Goal: Information Seeking & Learning: Learn about a topic

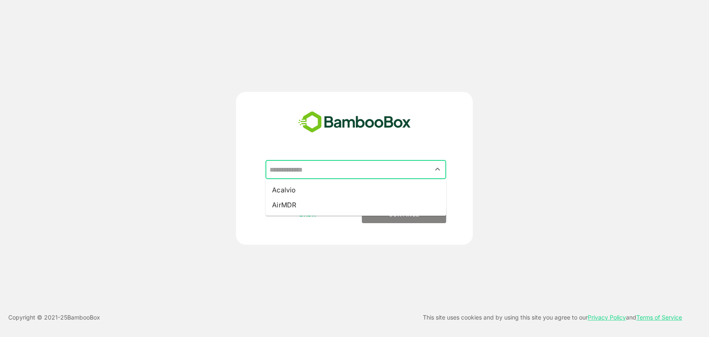
click at [323, 172] on input "text" at bounding box center [355, 170] width 177 height 16
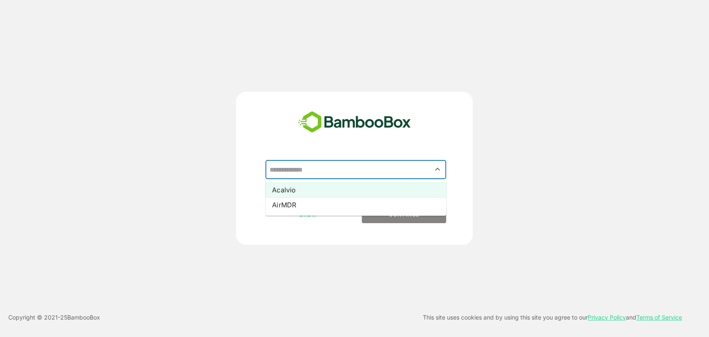
click at [304, 190] on li "Acalvio" at bounding box center [355, 189] width 181 height 15
type input "*******"
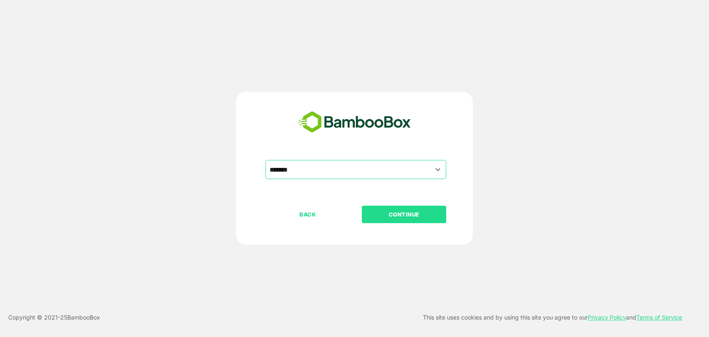
click at [392, 213] on p "CONTINUE" at bounding box center [404, 214] width 83 height 9
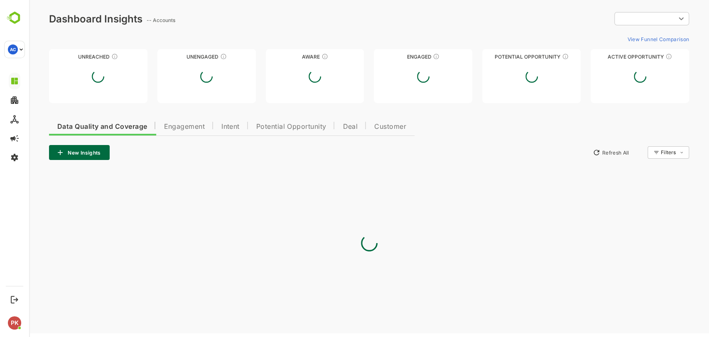
type input "*********"
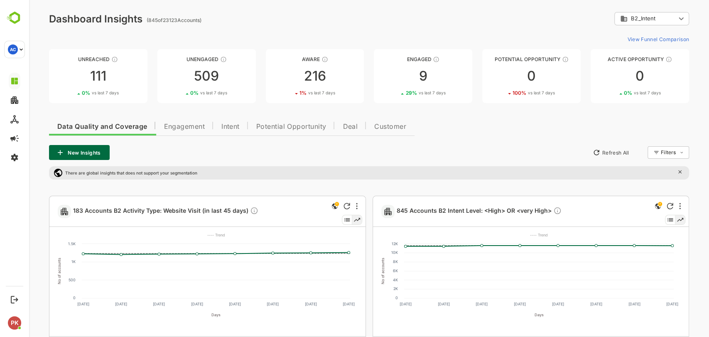
click at [191, 127] on span "Engagement" at bounding box center [184, 126] width 41 height 7
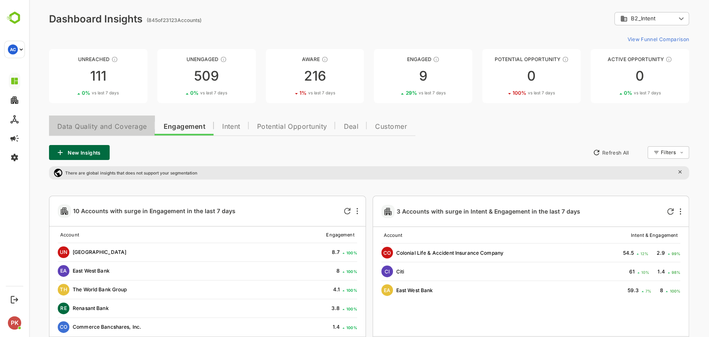
click at [86, 123] on span "Data Quality and Coverage" at bounding box center [101, 126] width 89 height 7
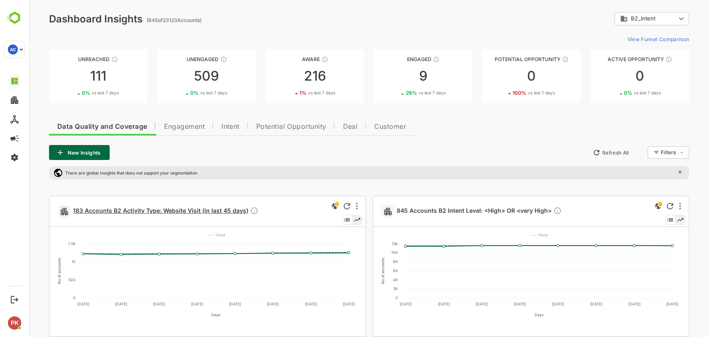
click at [182, 214] on span "183 Accounts B2 Activity Type: Website Visit (in last 45 days)" at bounding box center [165, 211] width 185 height 10
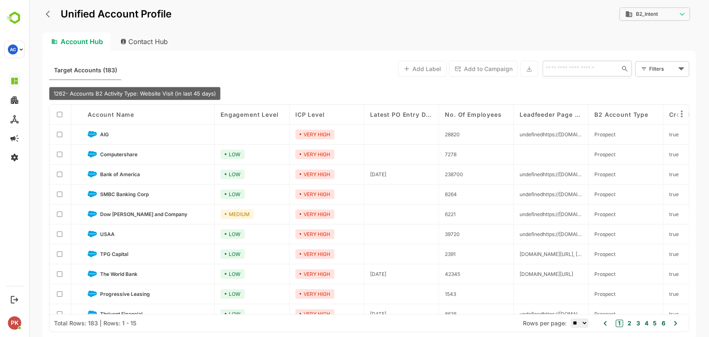
click at [568, 66] on input "text" at bounding box center [579, 69] width 72 height 10
click at [125, 173] on span "Bank of America" at bounding box center [120, 174] width 40 height 6
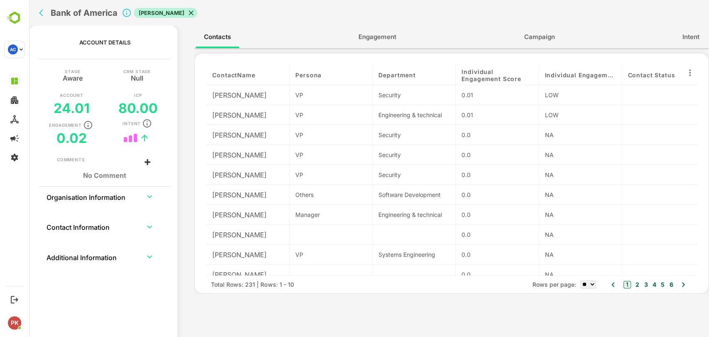
click at [377, 36] on span "Engagement" at bounding box center [377, 37] width 38 height 11
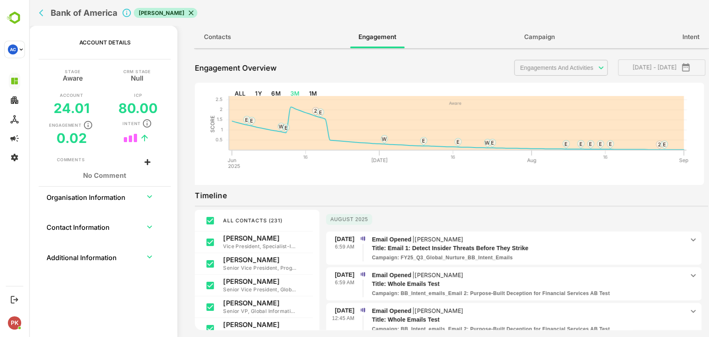
click at [686, 40] on span "Intent" at bounding box center [690, 37] width 17 height 11
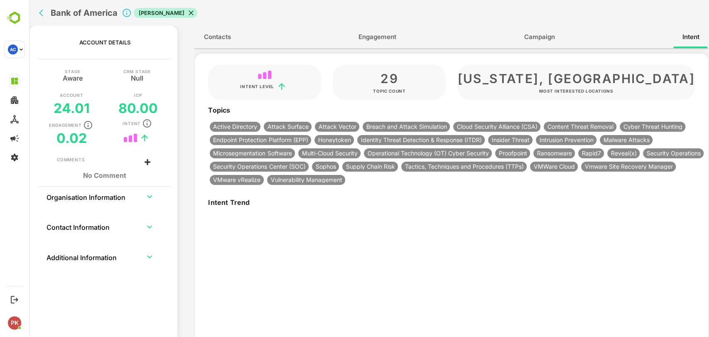
type input "**********"
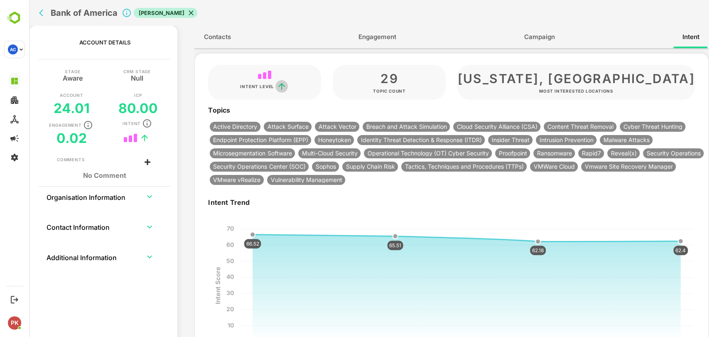
click at [279, 86] on icon "trend" at bounding box center [281, 86] width 7 height 7
click at [392, 247] on text "65.51" at bounding box center [395, 245] width 12 height 6
click at [43, 15] on icon "back" at bounding box center [43, 13] width 8 height 8
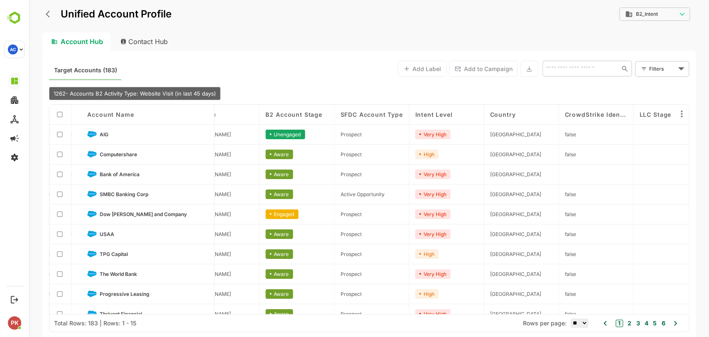
scroll to position [0, 778]
drag, startPoint x: 456, startPoint y: 173, endPoint x: 407, endPoint y: 177, distance: 49.6
click at [407, 177] on div "Account Name Engagement Level ICP Level Latest PO Entry Date No. of Employees L…" at bounding box center [368, 210] width 639 height 210
click at [130, 174] on span "Bank of America" at bounding box center [120, 174] width 40 height 6
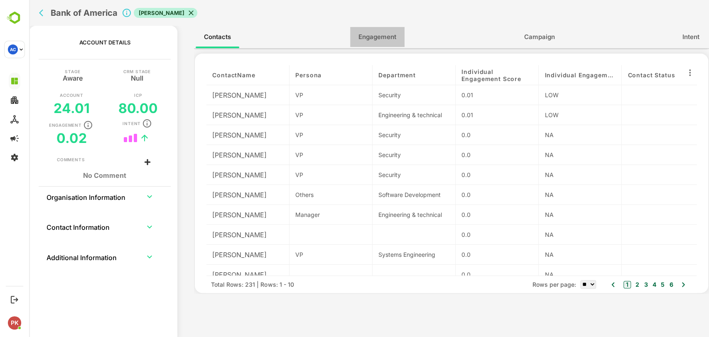
click at [379, 39] on span "Engagement" at bounding box center [377, 37] width 38 height 11
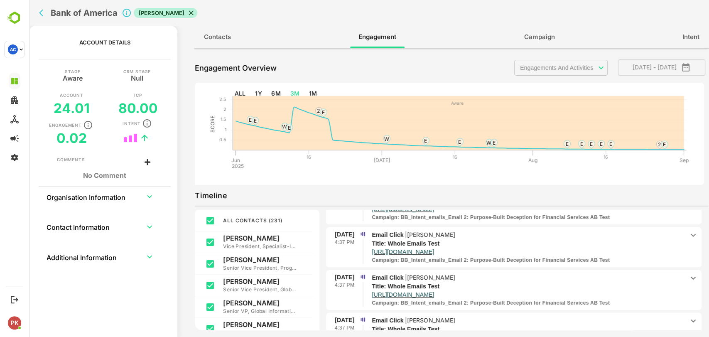
scroll to position [354, 0]
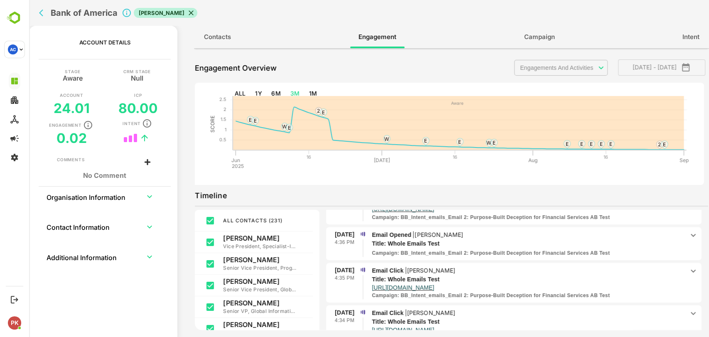
click at [545, 68] on body "**********" at bounding box center [369, 168] width 680 height 337
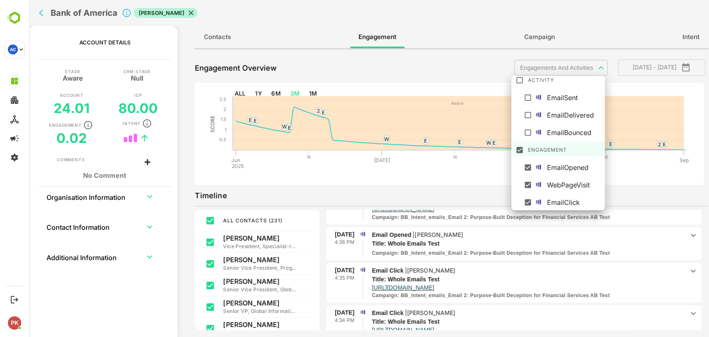
scroll to position [0, 0]
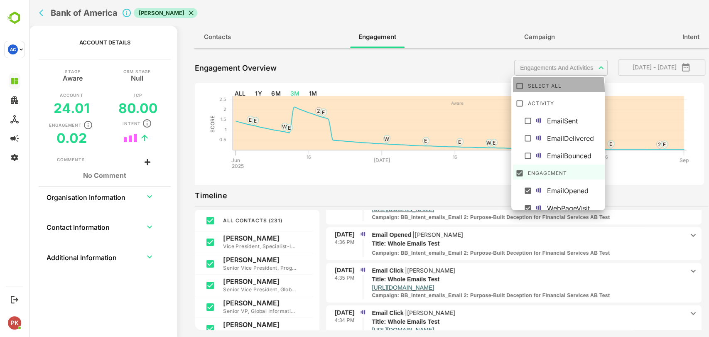
click at [522, 91] on li "Select All" at bounding box center [559, 84] width 93 height 15
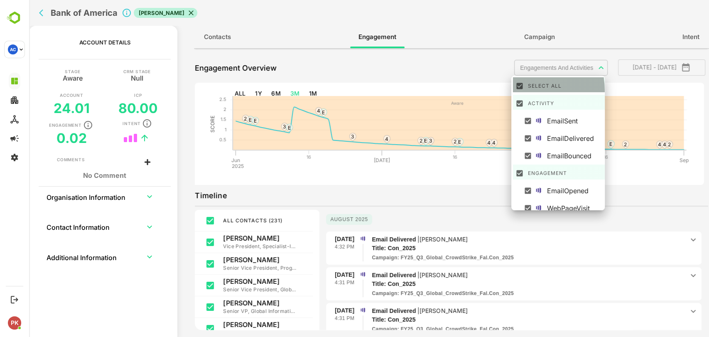
click at [522, 91] on li "Select All" at bounding box center [559, 84] width 93 height 15
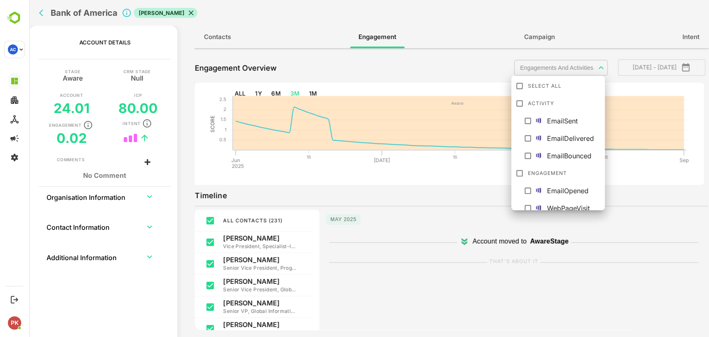
scroll to position [23, 0]
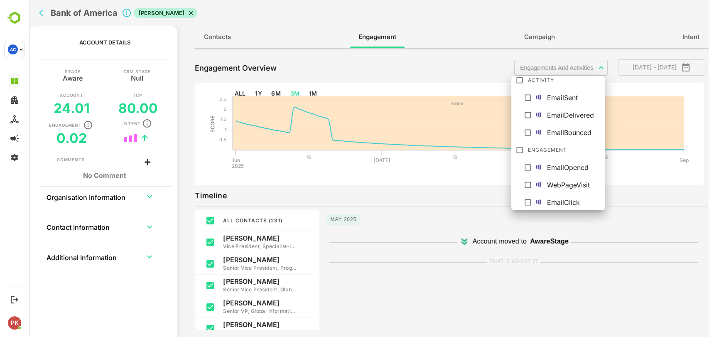
click at [455, 230] on div at bounding box center [369, 168] width 680 height 337
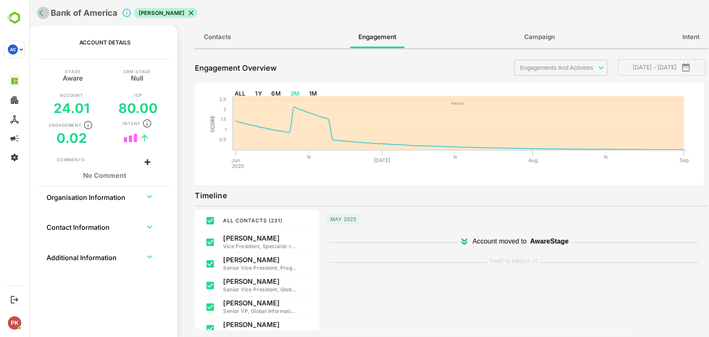
click at [45, 14] on icon "back" at bounding box center [43, 13] width 8 height 8
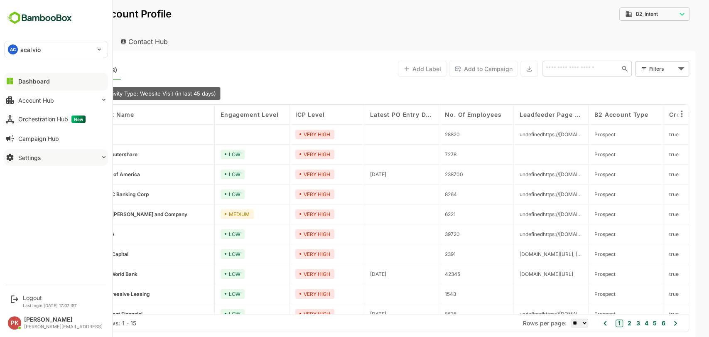
click at [33, 158] on div "Settings" at bounding box center [29, 157] width 22 height 7
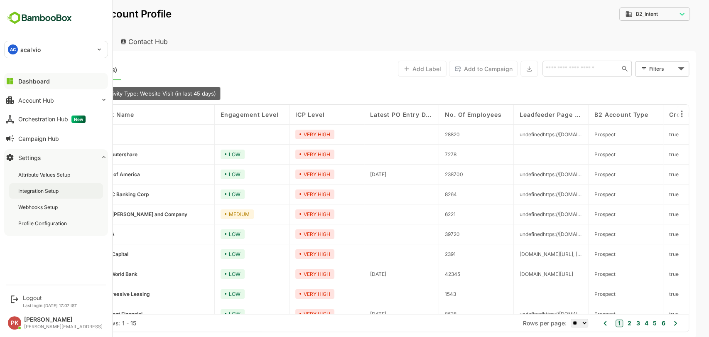
click at [48, 193] on div "Integration Setup" at bounding box center [39, 190] width 42 height 7
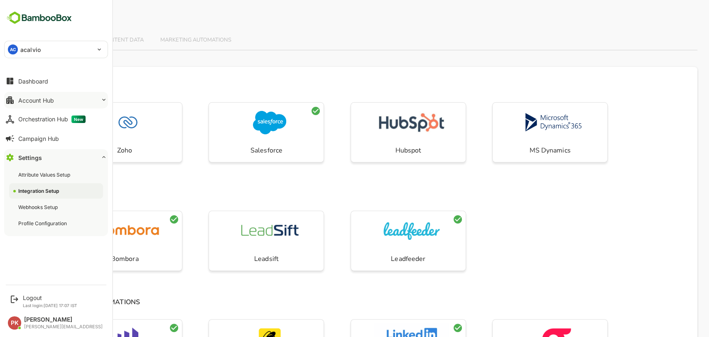
click at [36, 104] on button "Account Hub" at bounding box center [56, 100] width 104 height 17
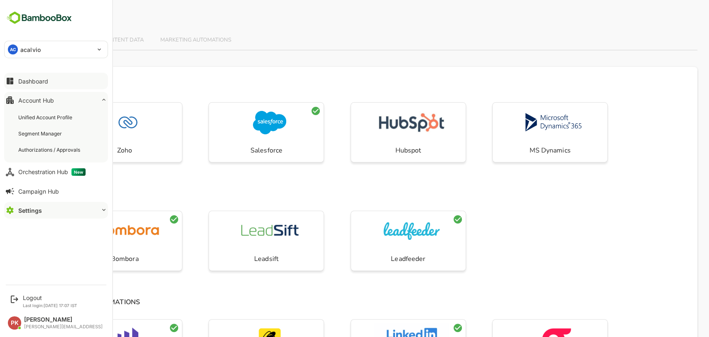
click at [37, 75] on button "Dashboard" at bounding box center [56, 81] width 104 height 17
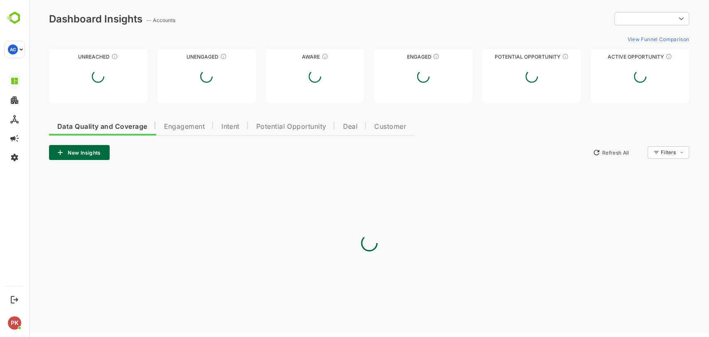
type input "*********"
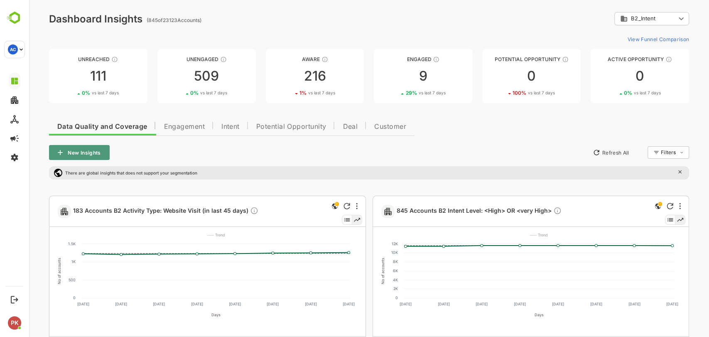
click at [75, 149] on button "New Insights" at bounding box center [79, 152] width 61 height 15
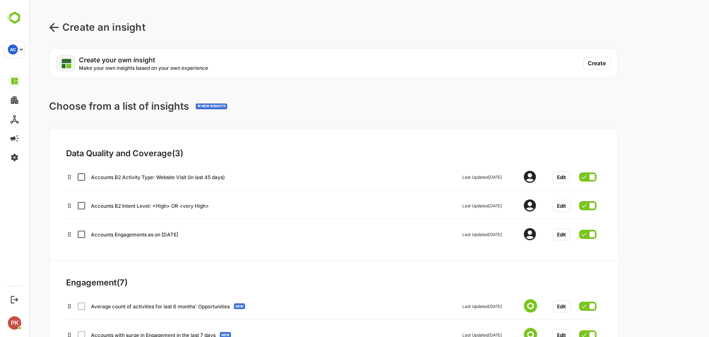
click at [596, 64] on button "Create" at bounding box center [596, 63] width 27 height 12
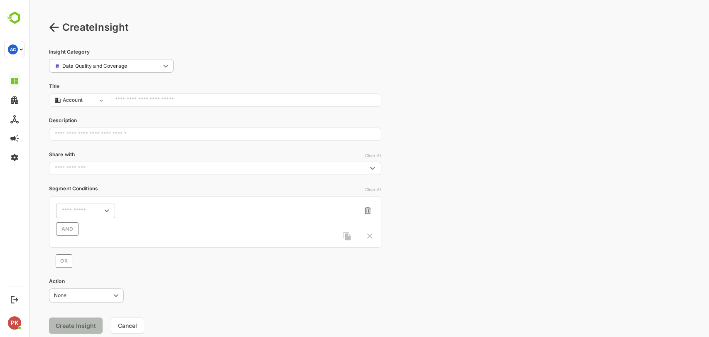
click at [178, 101] on input "text" at bounding box center [246, 100] width 262 height 11
click at [56, 34] on div "Create Insight" at bounding box center [369, 27] width 640 height 15
click at [53, 27] on icon at bounding box center [54, 27] width 10 height 10
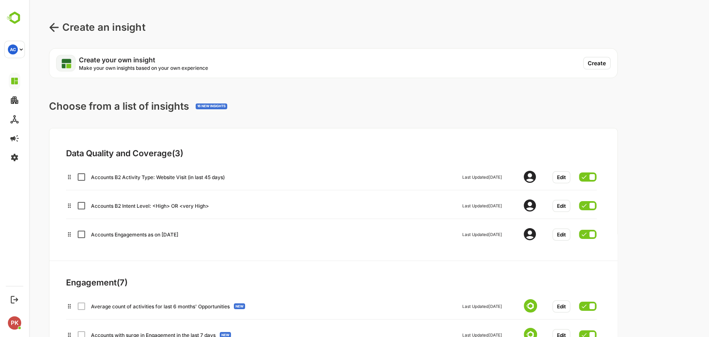
click at [53, 27] on icon at bounding box center [54, 27] width 10 height 10
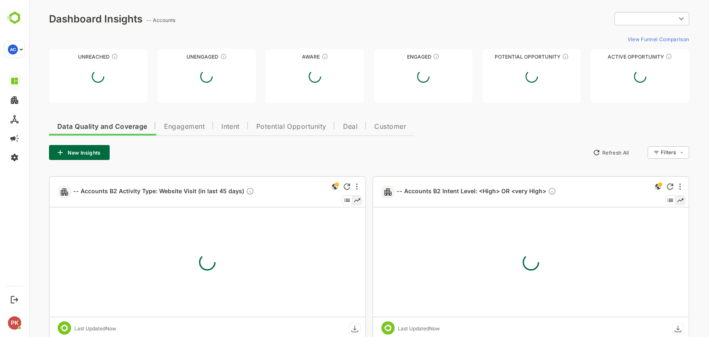
type input "*********"
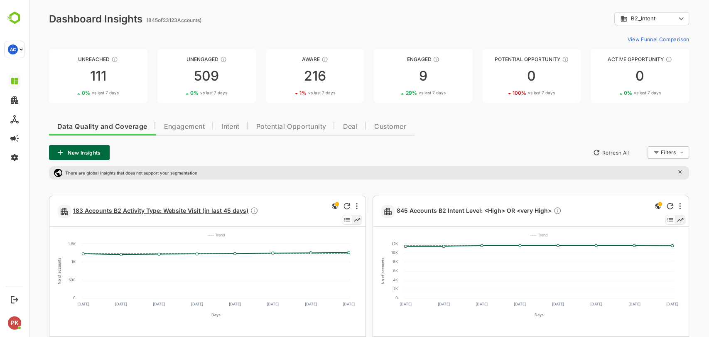
click at [143, 213] on span "183 Accounts B2 Activity Type: Website Visit (in last 45 days)" at bounding box center [165, 211] width 185 height 10
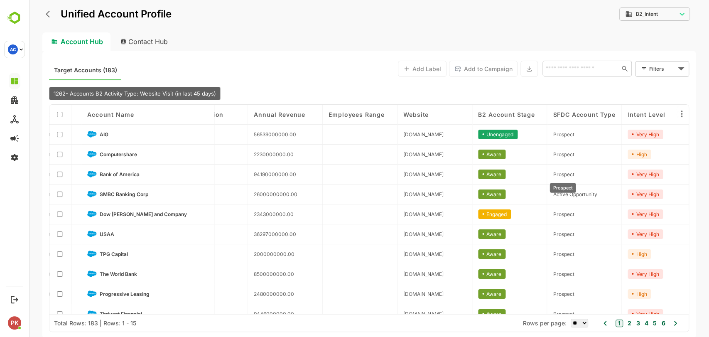
scroll to position [0, 565]
drag, startPoint x: 519, startPoint y: 169, endPoint x: 475, endPoint y: 177, distance: 45.1
click at [475, 177] on div "Aware" at bounding box center [509, 174] width 75 height 20
drag, startPoint x: 518, startPoint y: 176, endPoint x: 470, endPoint y: 176, distance: 48.2
click at [470, 176] on div "Account Name Engagement Level ICP Level Latest PO Entry Date No. of Employees L…" at bounding box center [368, 210] width 639 height 210
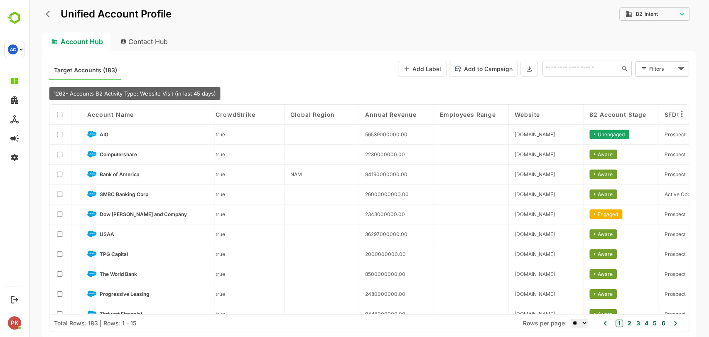
scroll to position [0, 391]
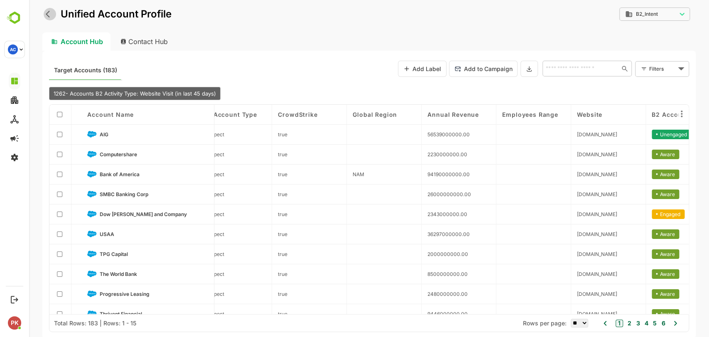
click at [51, 14] on icon "back" at bounding box center [50, 14] width 8 height 8
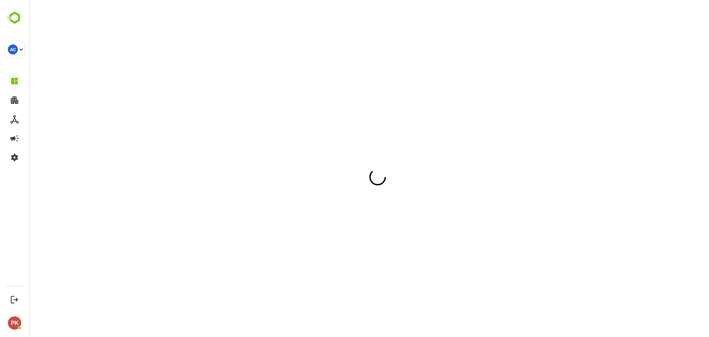
scroll to position [0, 0]
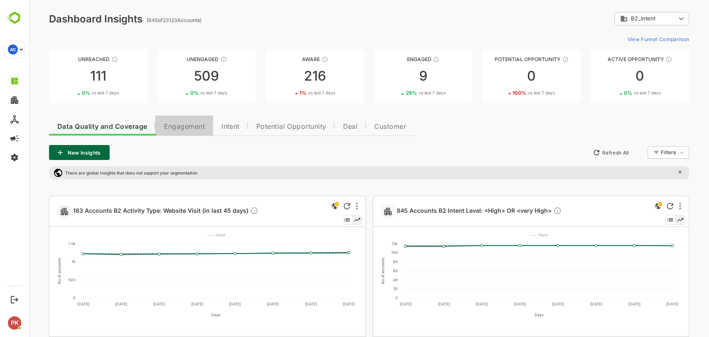
click at [180, 130] on span "Engagement" at bounding box center [184, 126] width 41 height 7
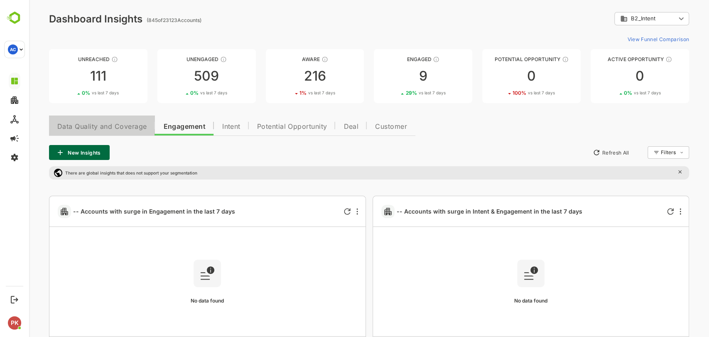
click at [107, 126] on span "Data Quality and Coverage" at bounding box center [101, 126] width 89 height 7
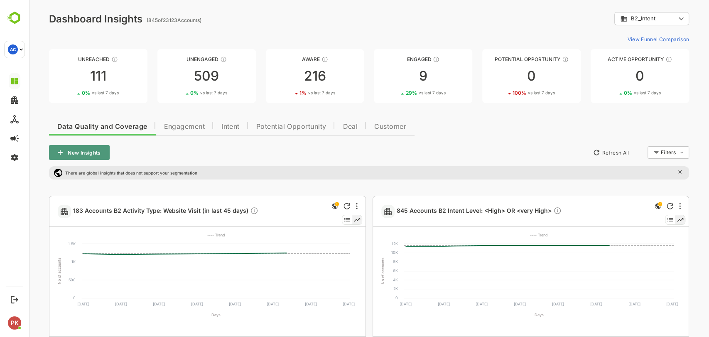
click at [100, 153] on button "New Insights" at bounding box center [79, 152] width 61 height 15
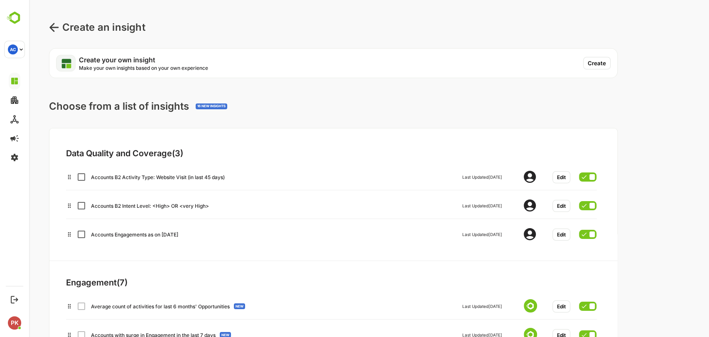
click at [598, 61] on button "Create" at bounding box center [596, 63] width 27 height 12
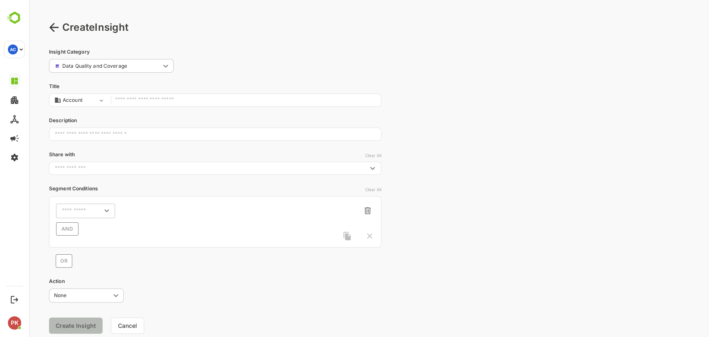
click at [185, 99] on input "text" at bounding box center [246, 100] width 262 height 11
click at [56, 27] on icon at bounding box center [53, 27] width 9 height 9
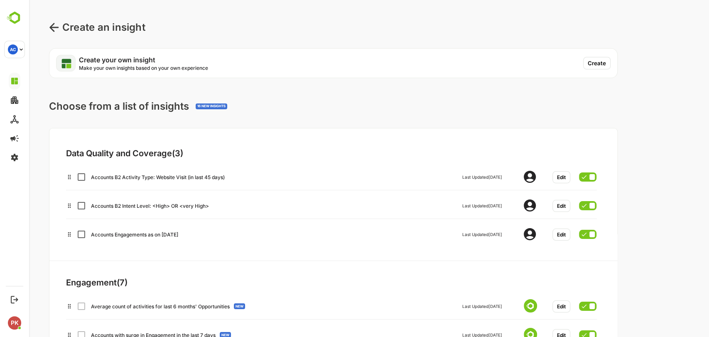
click at [56, 27] on icon at bounding box center [53, 27] width 9 height 9
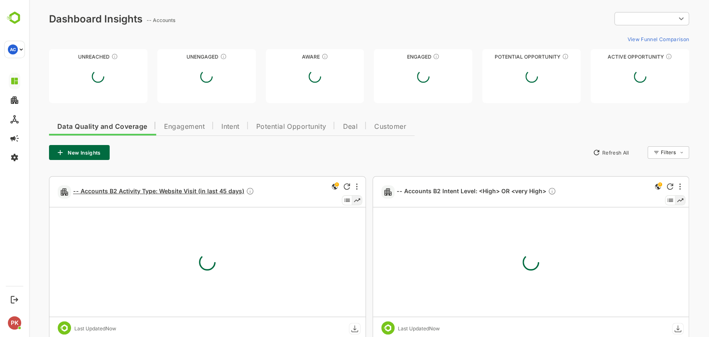
type input "*********"
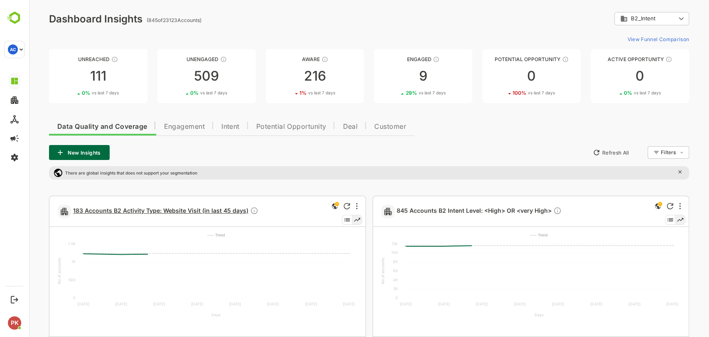
click at [135, 213] on span "183 Accounts B2 Activity Type: Website Visit (in last 45 days)" at bounding box center [165, 211] width 185 height 10
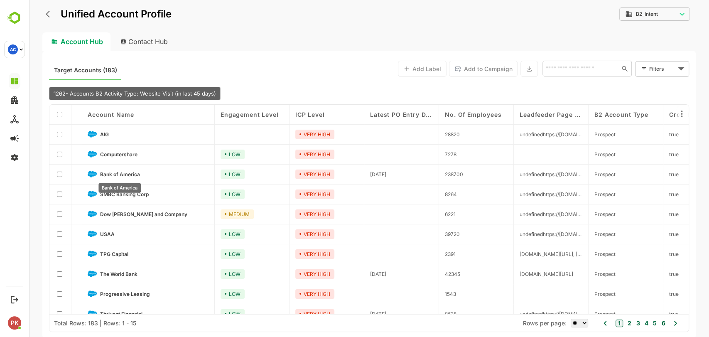
click at [108, 175] on span "Bank of America" at bounding box center [120, 174] width 40 height 6
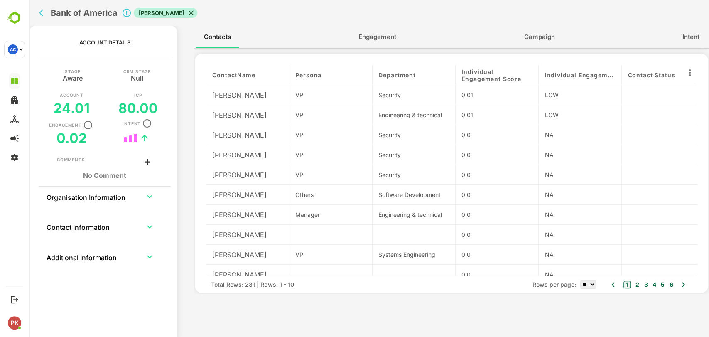
click at [378, 37] on span "Engagement" at bounding box center [377, 37] width 38 height 11
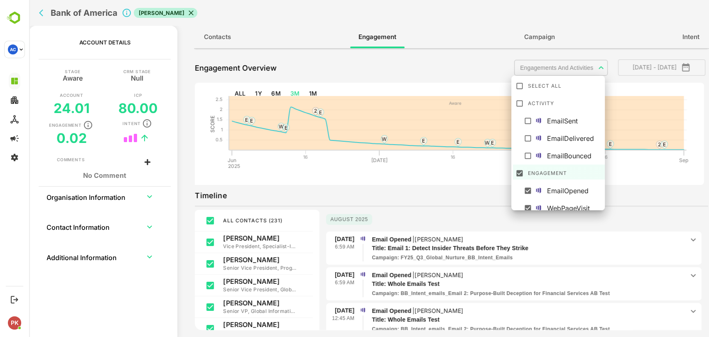
click at [549, 64] on body "**********" at bounding box center [369, 168] width 680 height 337
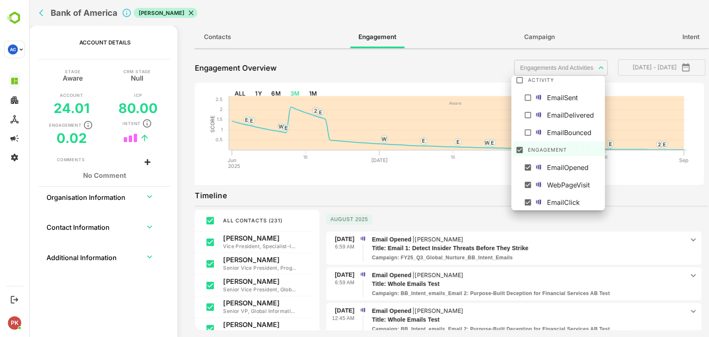
click at [690, 66] on div at bounding box center [369, 168] width 680 height 337
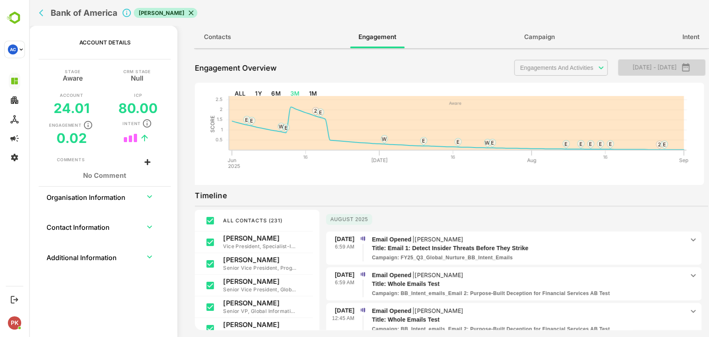
click at [690, 66] on icon "button" at bounding box center [686, 67] width 10 height 10
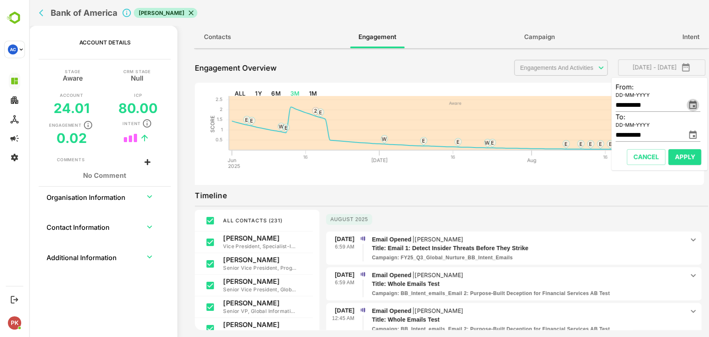
click at [690, 105] on icon "change date" at bounding box center [693, 105] width 10 height 10
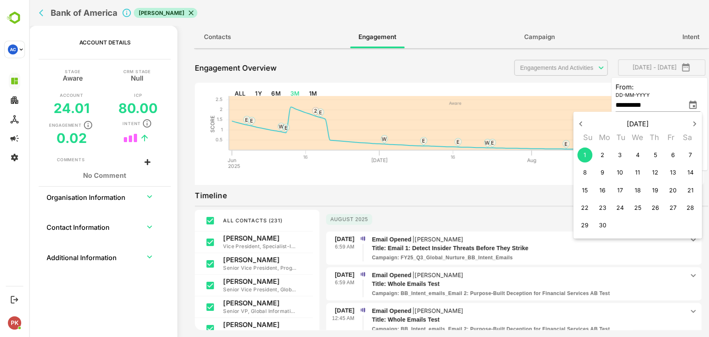
click at [455, 62] on div at bounding box center [369, 168] width 680 height 337
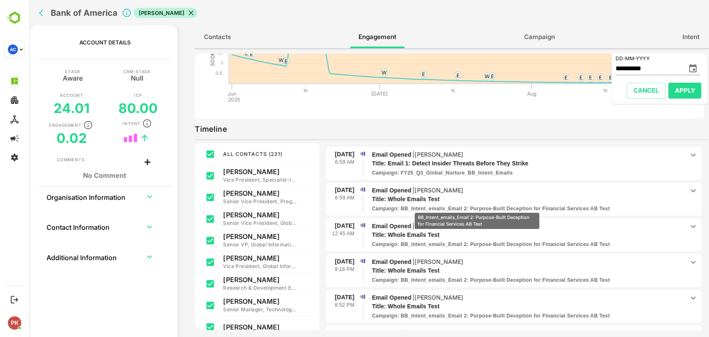
scroll to position [0, 0]
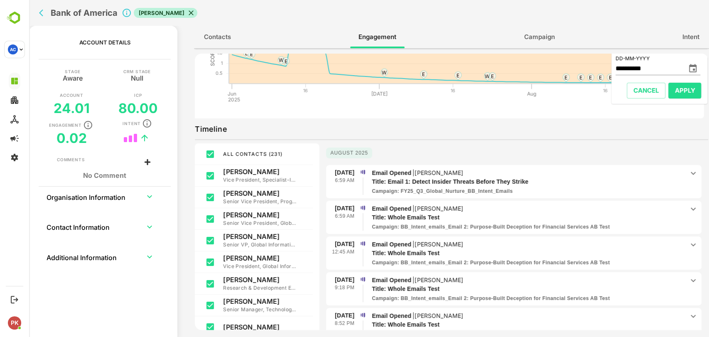
click at [688, 207] on icon at bounding box center [693, 209] width 10 height 10
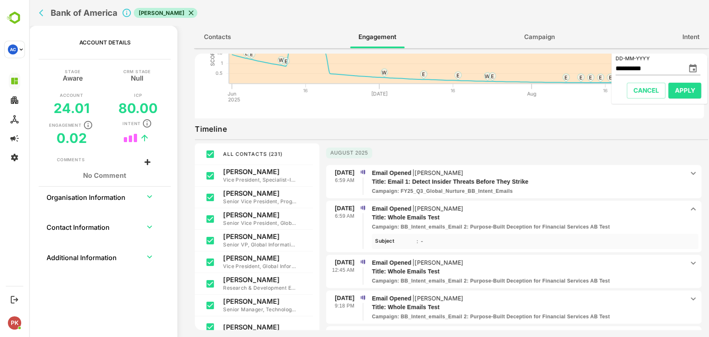
click at [689, 262] on icon at bounding box center [693, 263] width 10 height 10
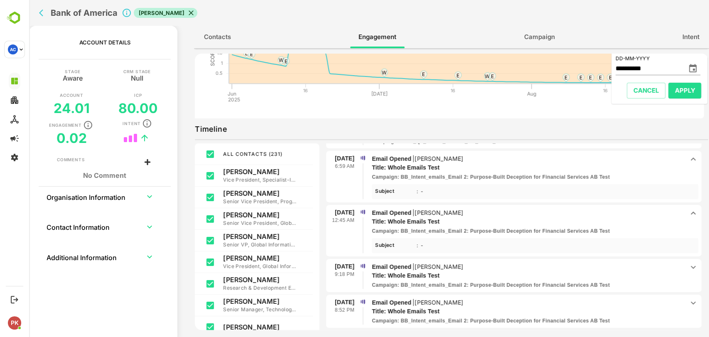
scroll to position [60, 0]
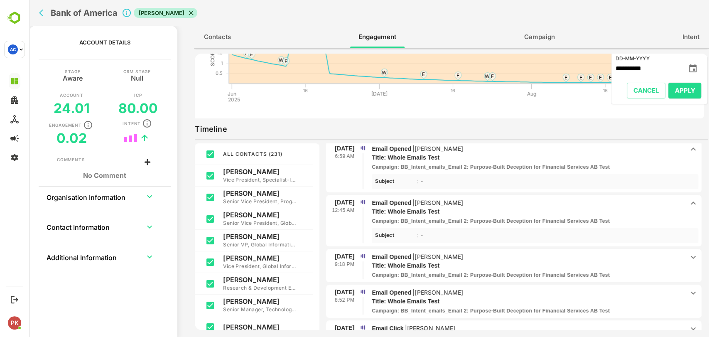
click at [691, 256] on icon at bounding box center [693, 257] width 5 height 3
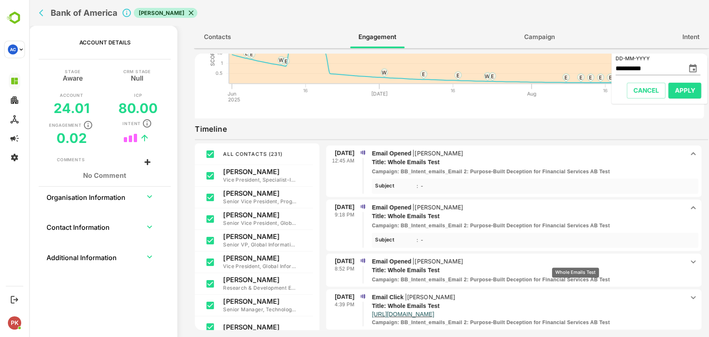
scroll to position [110, 0]
click at [691, 260] on icon at bounding box center [693, 261] width 5 height 3
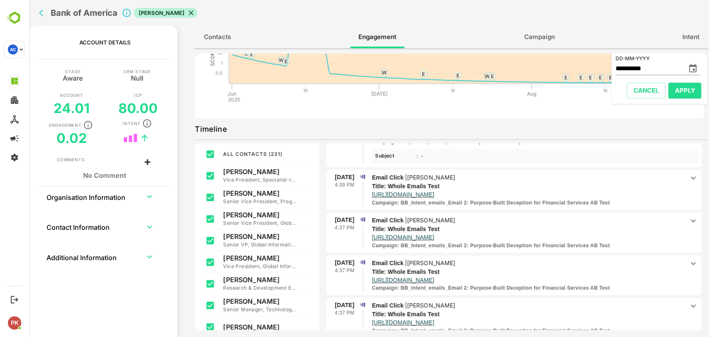
scroll to position [256, 0]
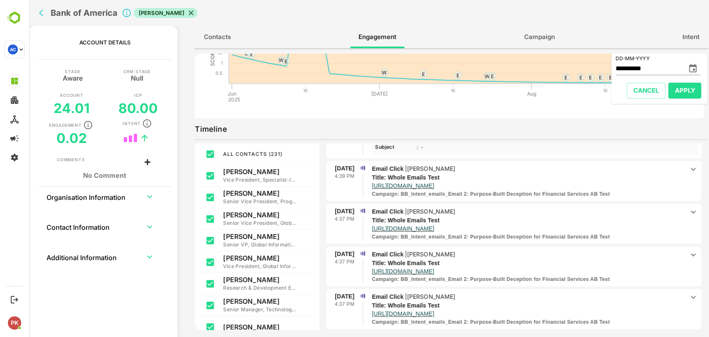
click at [688, 164] on icon at bounding box center [693, 169] width 10 height 10
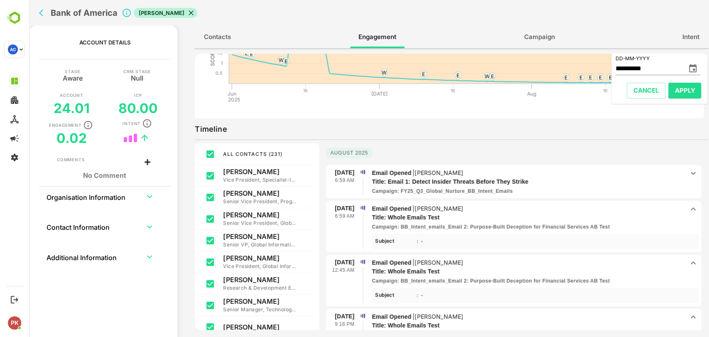
scroll to position [0, 0]
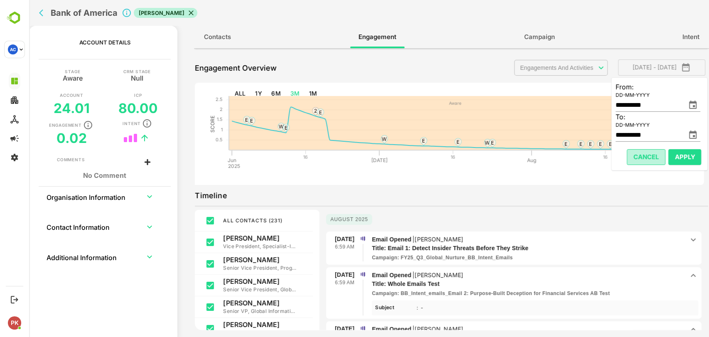
click at [650, 150] on button "Cancel" at bounding box center [646, 157] width 39 height 16
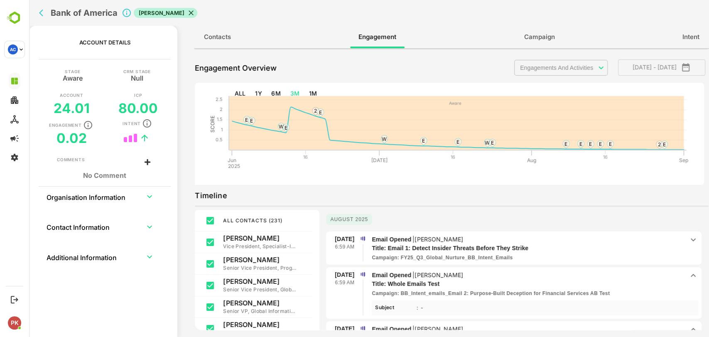
click at [690, 243] on icon at bounding box center [693, 240] width 10 height 10
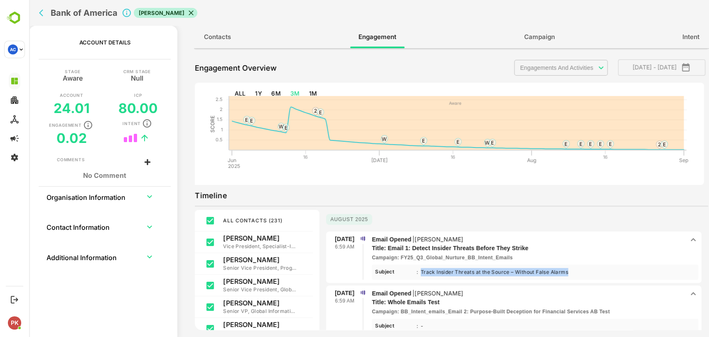
drag, startPoint x: 575, startPoint y: 269, endPoint x: 420, endPoint y: 272, distance: 154.9
click at [420, 272] on p "Subject : Track Insider Threats at the Source – Without False Alarms Less ...Mo…" at bounding box center [535, 272] width 320 height 8
click at [688, 32] on span "Intent" at bounding box center [690, 37] width 17 height 11
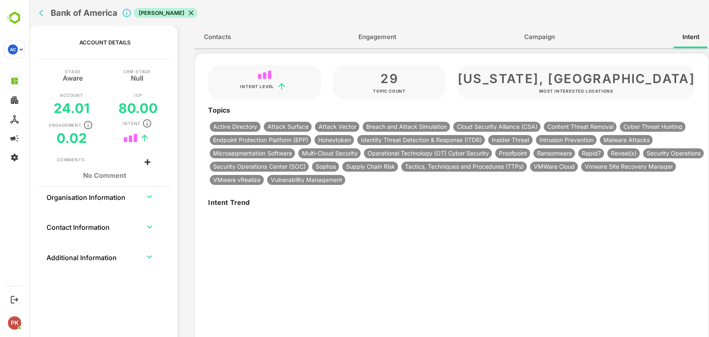
type input "**********"
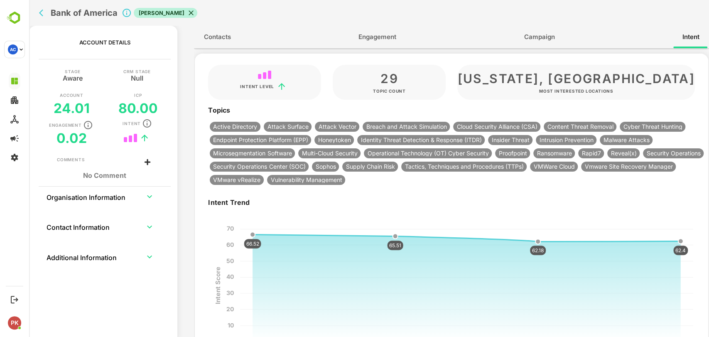
drag, startPoint x: 377, startPoint y: 48, endPoint x: 369, endPoint y: 38, distance: 12.9
click at [369, 38] on div "Contacts Engagement Campaign Intent" at bounding box center [451, 37] width 515 height 22
click at [369, 38] on span "Engagement" at bounding box center [377, 37] width 38 height 11
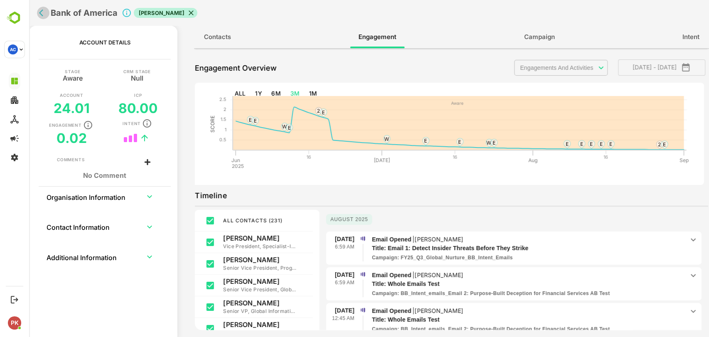
click at [44, 17] on button "back" at bounding box center [43, 13] width 12 height 12
